Goal: Information Seeking & Learning: Find specific page/section

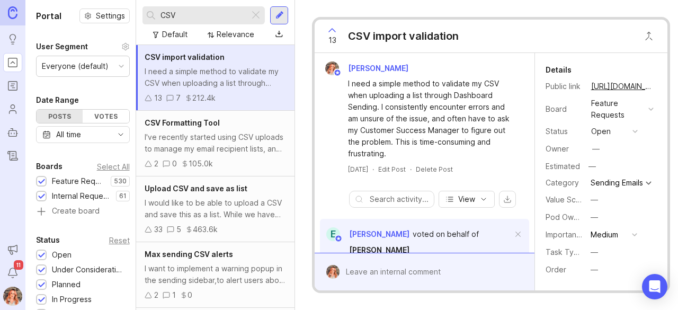
click at [183, 15] on input "CSV" at bounding box center [203, 16] width 85 height 12
drag, startPoint x: 0, startPoint y: 0, endPoint x: 115, endPoint y: 1, distance: 115.5
click at [115, 1] on div "Portal Settings User Segment Everyone (default) Date Range Posts Votes All time…" at bounding box center [351, 155] width 653 height 310
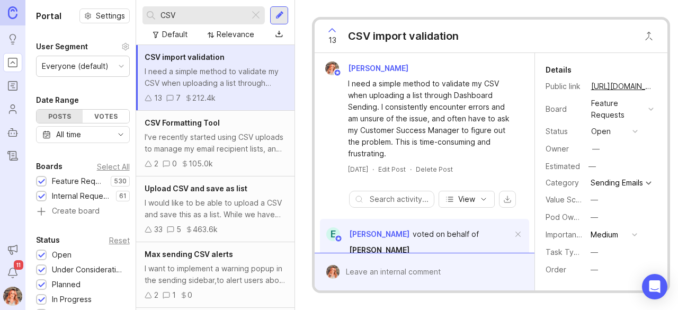
click at [193, 17] on input "CSV" at bounding box center [203, 16] width 85 height 12
drag, startPoint x: 193, startPoint y: 17, endPoint x: 153, endPoint y: 14, distance: 40.4
click at [153, 14] on div "CSV" at bounding box center [196, 15] width 107 height 18
type input "i"
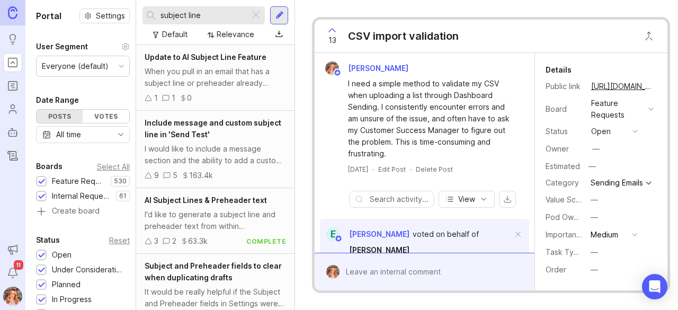
type input "subject line"
